Goal: Transaction & Acquisition: Obtain resource

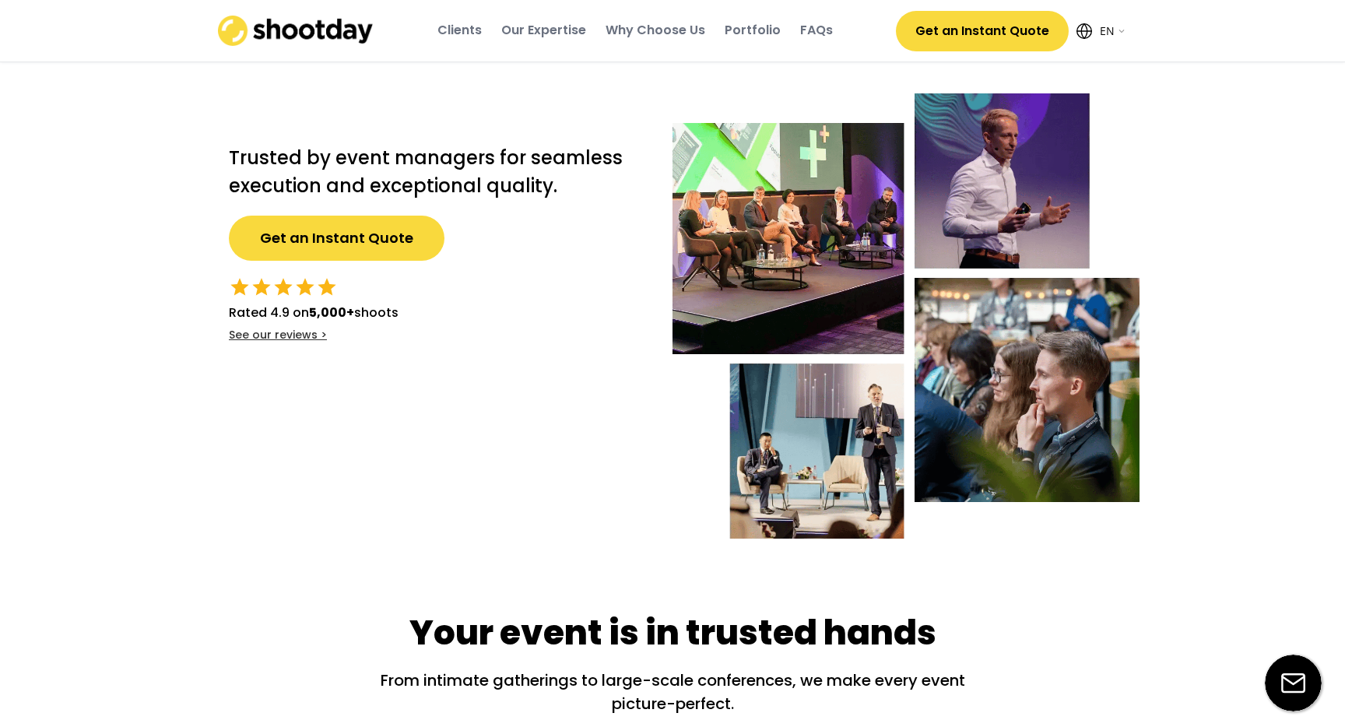
select select ""en""
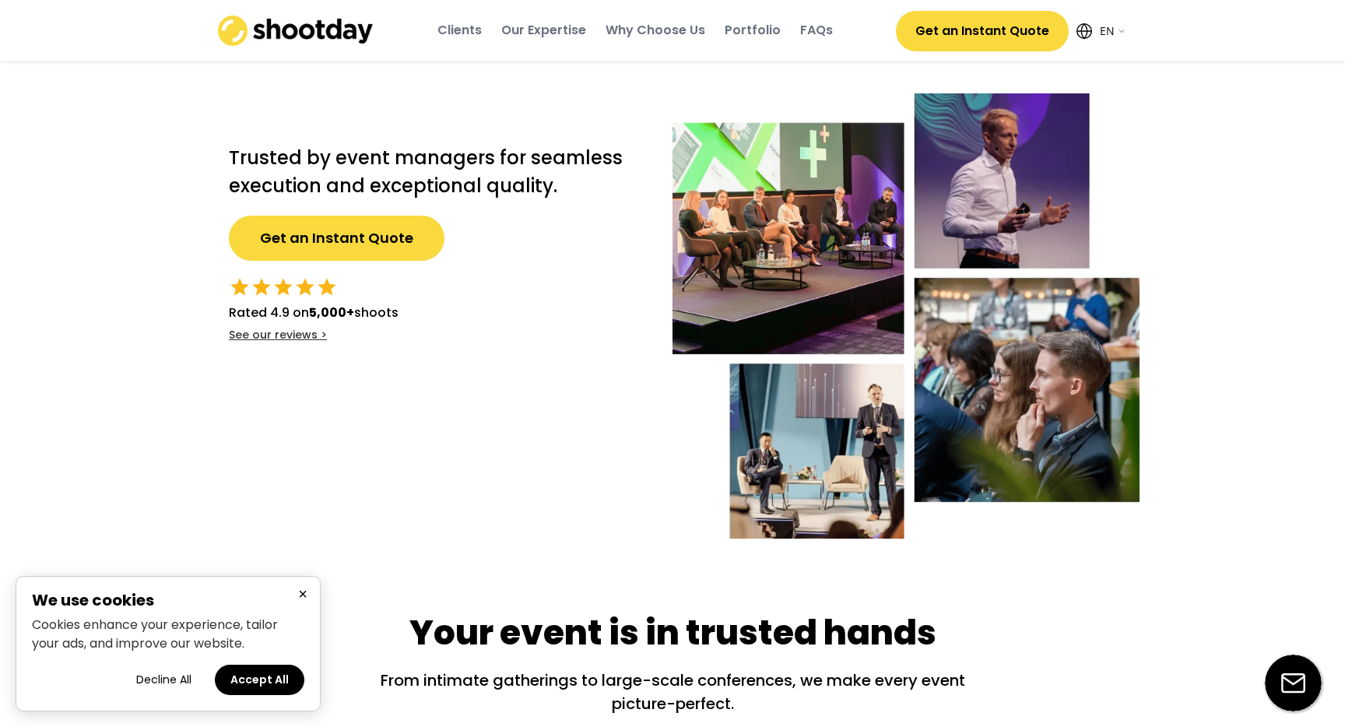
click at [174, 686] on button "Decline All" at bounding box center [164, 680] width 86 height 30
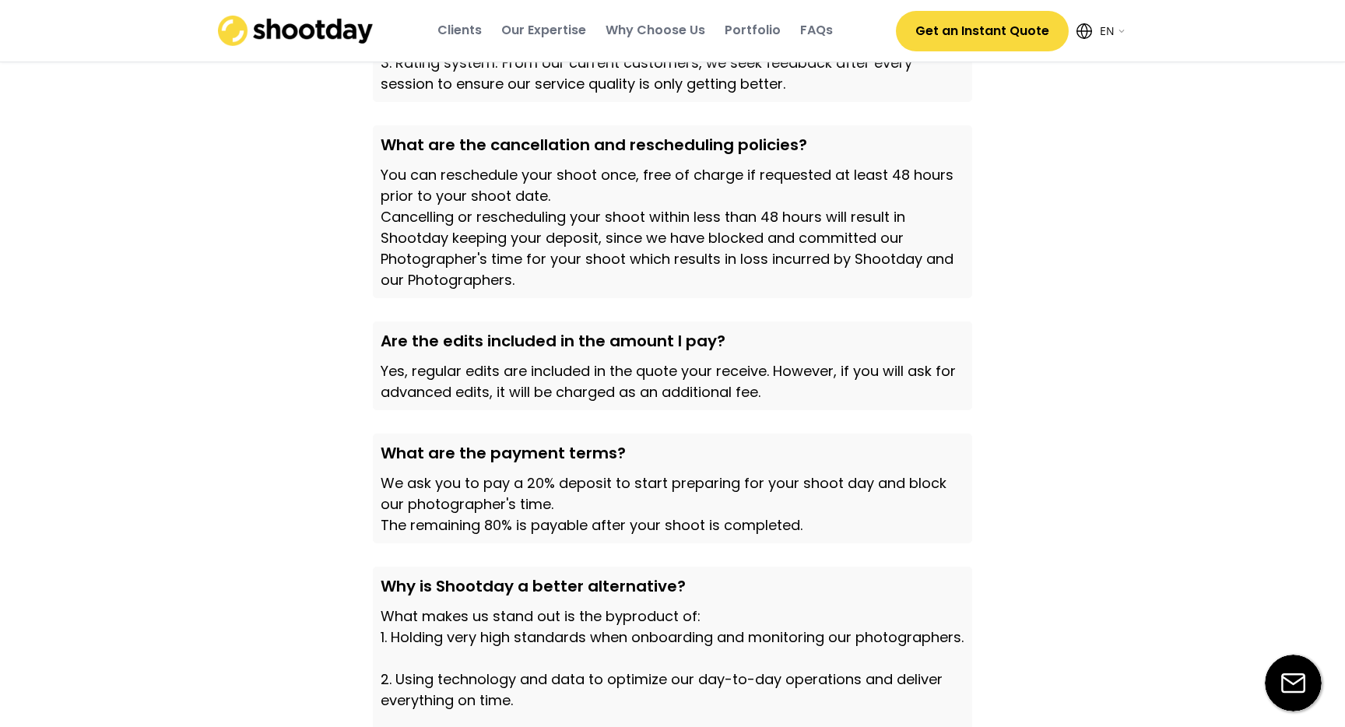
scroll to position [5127, 0]
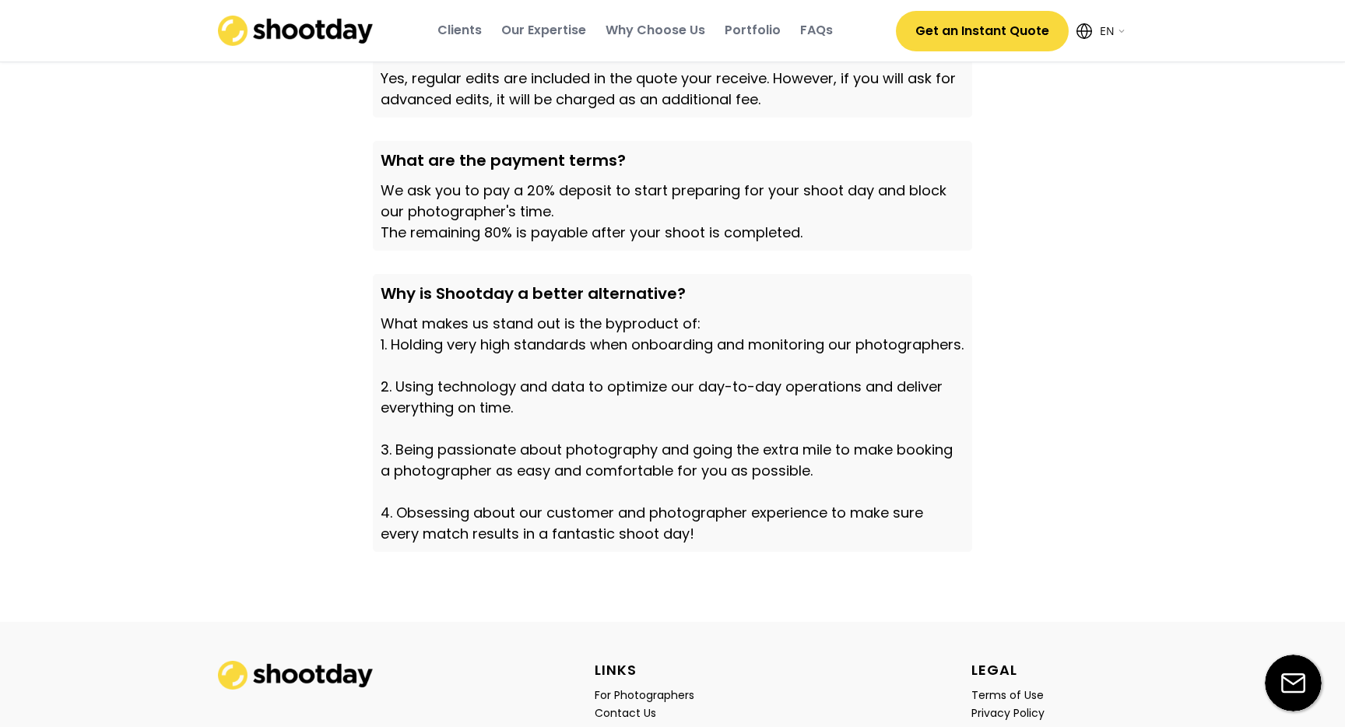
click at [723, 37] on div "Clients Our Expertise Why Choose Us Portfolio FAQs" at bounding box center [635, 31] width 507 height 42
click at [735, 37] on div "Portfolio" at bounding box center [753, 30] width 56 height 17
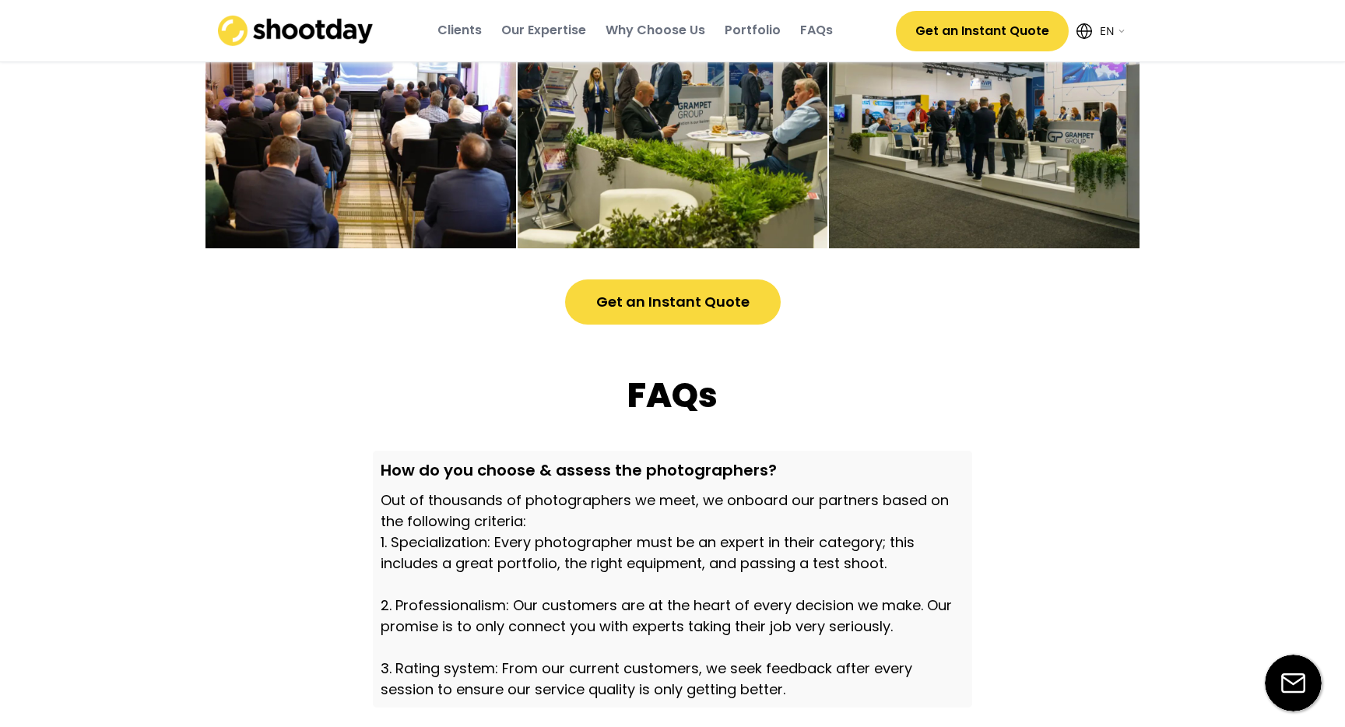
scroll to position [4198, 0]
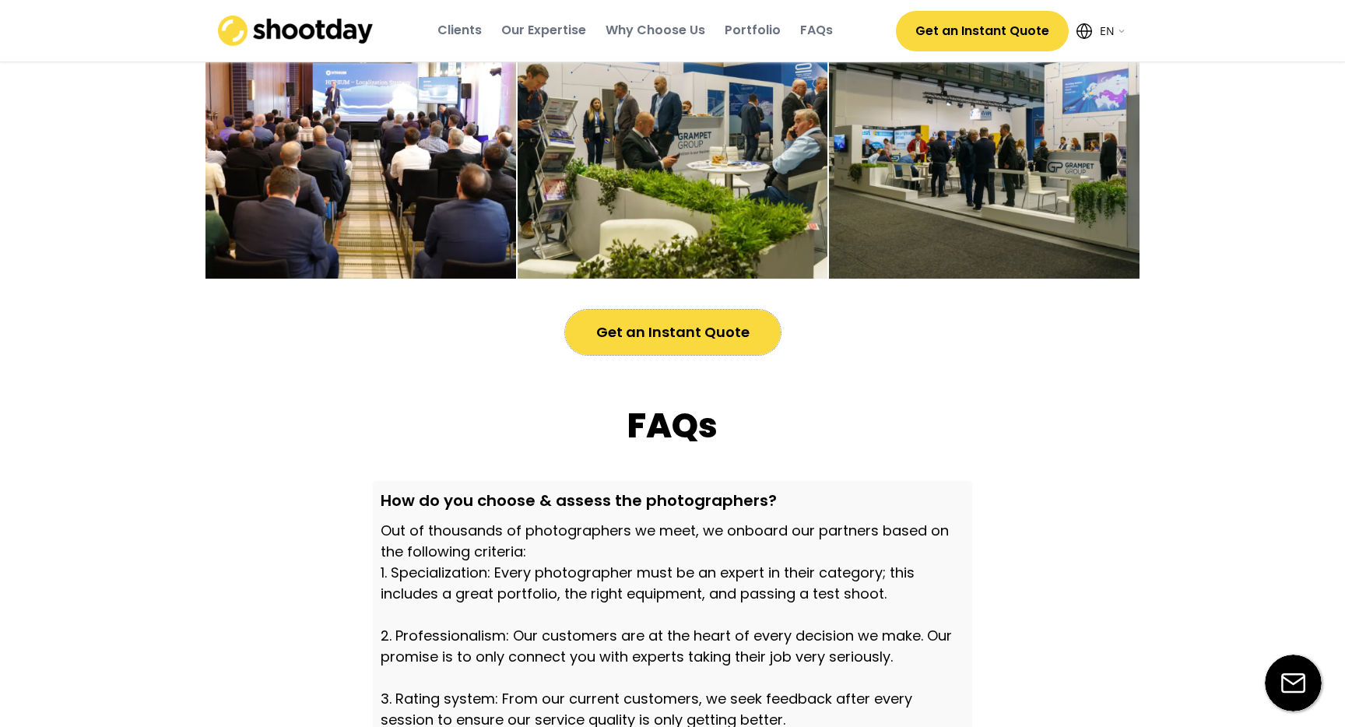
click at [741, 355] on button "Get an Instant Quote" at bounding box center [673, 332] width 216 height 45
